Goal: Task Accomplishment & Management: Use online tool/utility

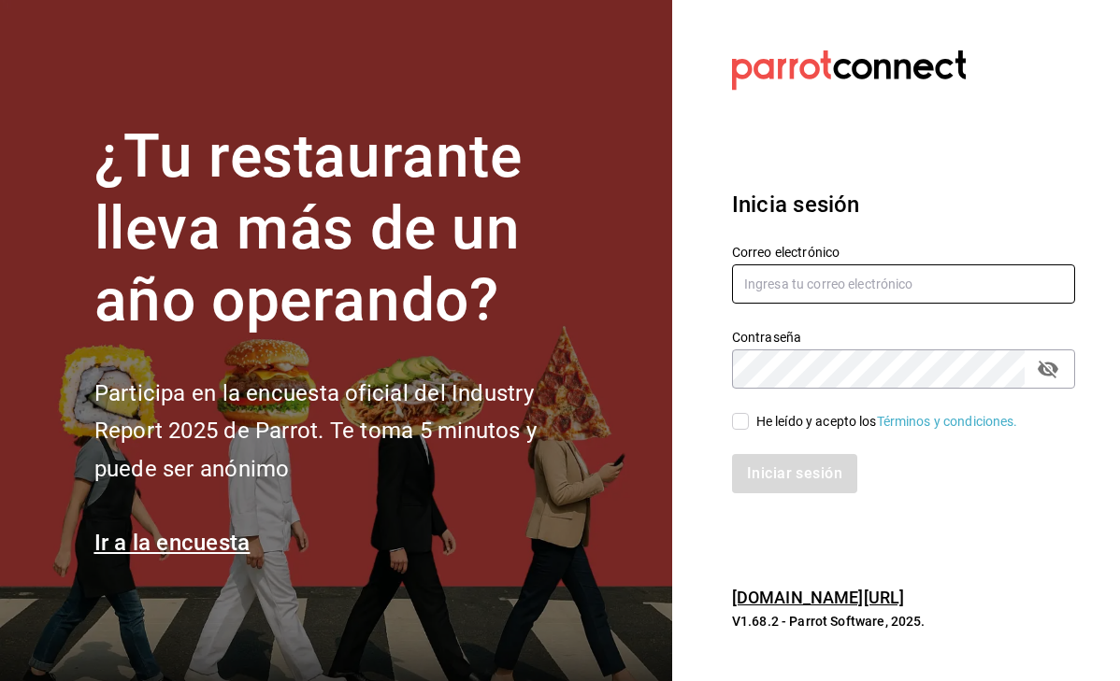
type input "georgina.esquivel@grupocosteno.com"
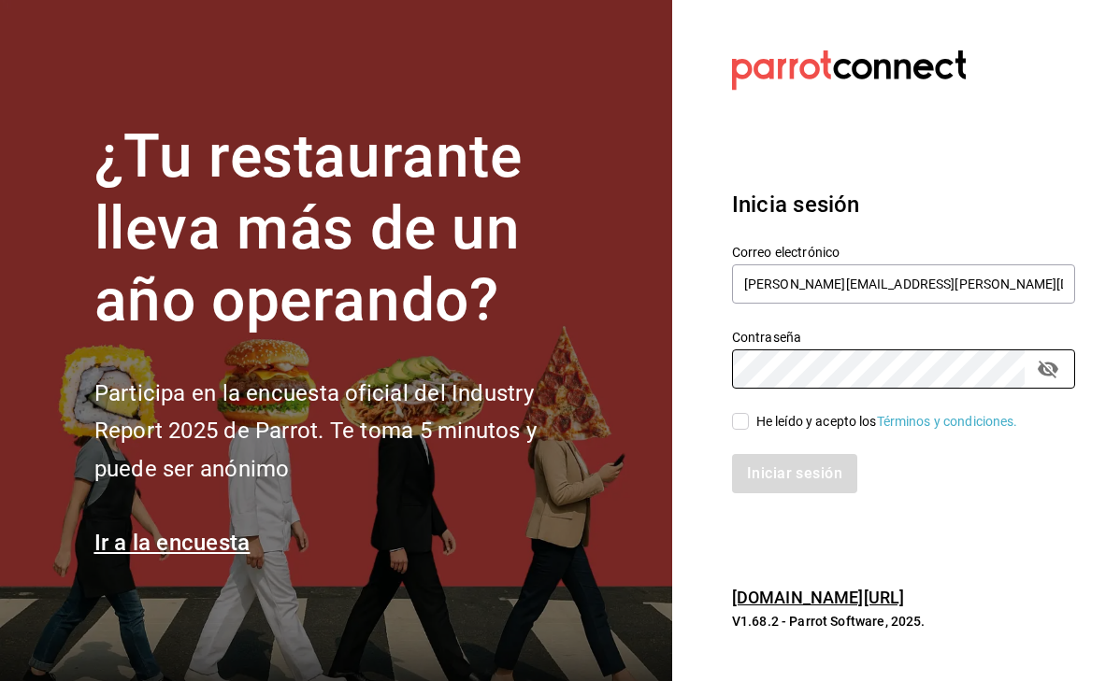
click at [738, 422] on input "He leído y acepto los Términos y condiciones." at bounding box center [740, 421] width 17 height 17
checkbox input "true"
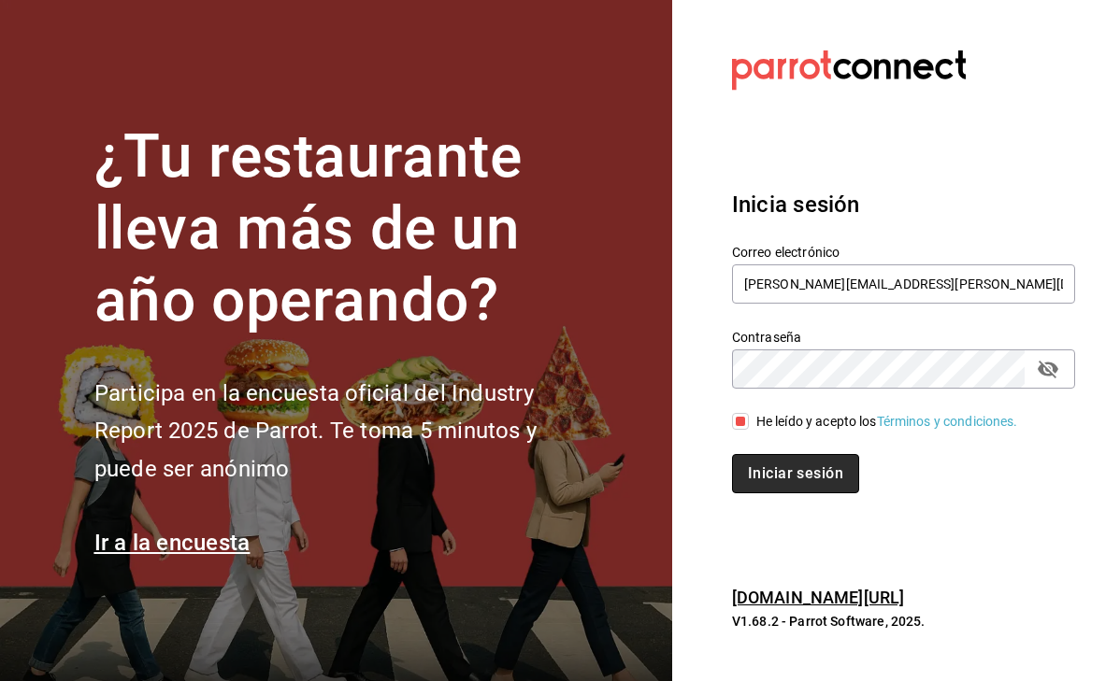
click at [785, 466] on button "Iniciar sesión" at bounding box center [795, 473] width 127 height 39
